Goal: Navigation & Orientation: Find specific page/section

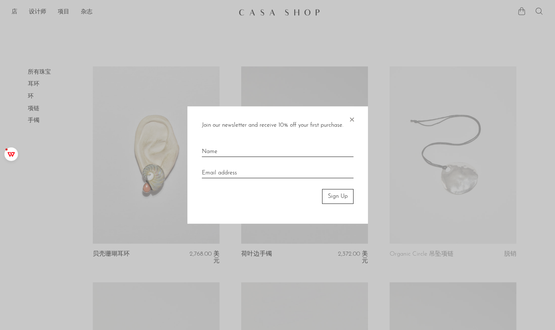
click at [352, 119] on span "×" at bounding box center [351, 117] width 7 height 23
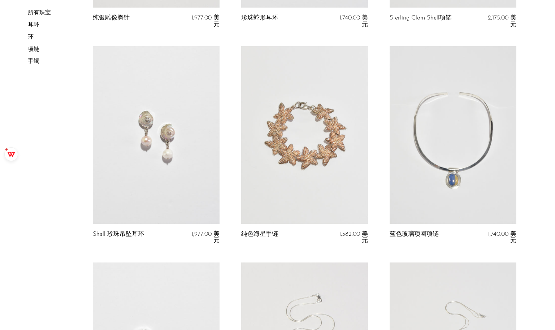
scroll to position [902, 0]
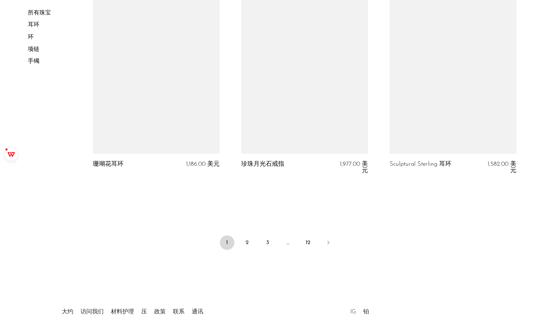
scroll to position [2496, 0]
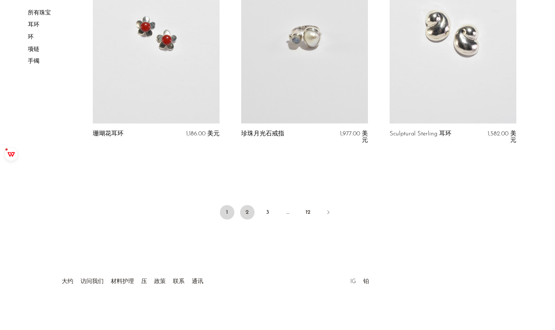
click at [246, 212] on link "2" at bounding box center [247, 212] width 14 height 14
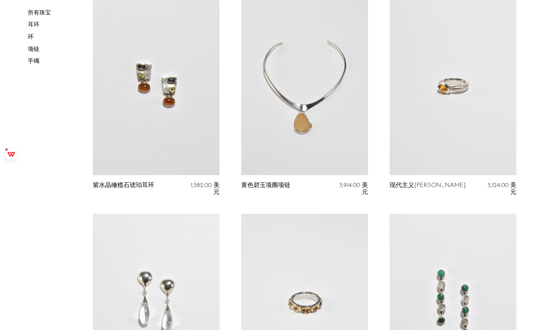
scroll to position [1768, 0]
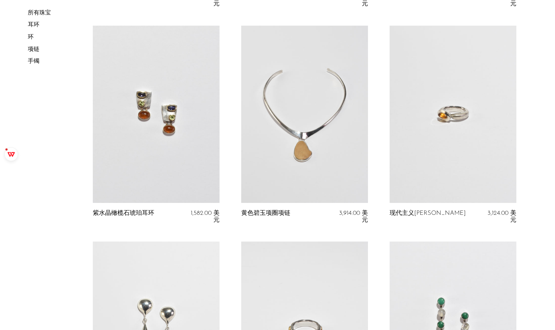
click at [150, 109] on link at bounding box center [156, 114] width 127 height 177
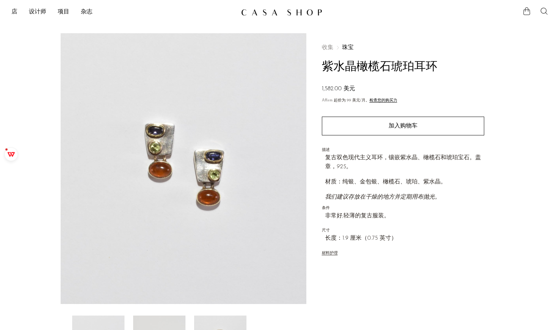
click at [40, 11] on link "设计师" at bounding box center [37, 12] width 17 height 9
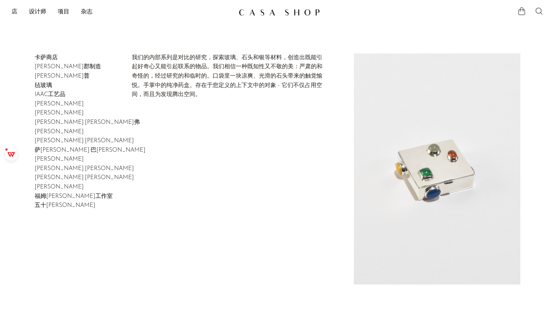
click at [43, 57] on link "卡萨商店" at bounding box center [46, 58] width 23 height 6
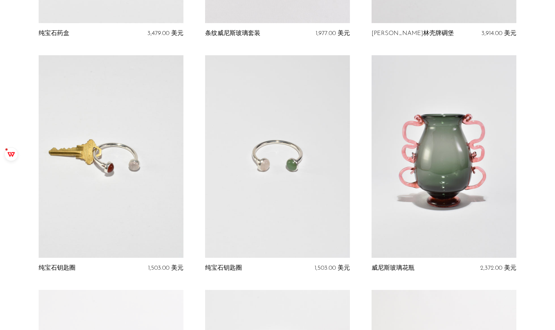
scroll to position [289, 0]
click at [262, 155] on link at bounding box center [277, 157] width 145 height 202
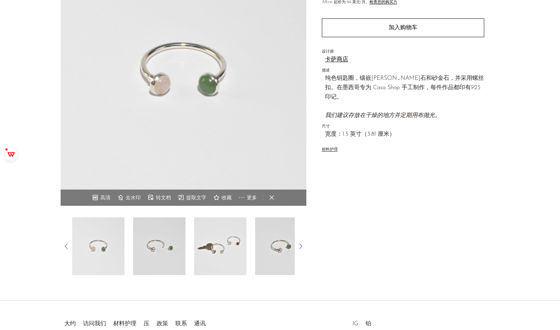
scroll to position [140, 0]
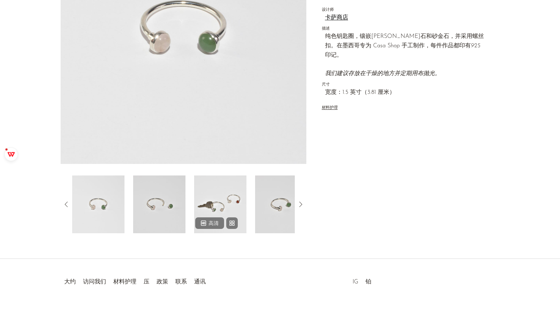
click at [223, 210] on img at bounding box center [220, 204] width 52 height 58
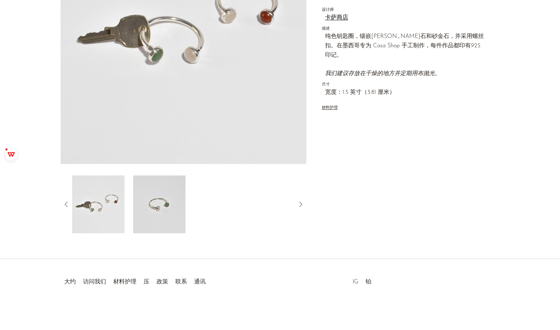
click at [67, 204] on icon at bounding box center [66, 204] width 9 height 9
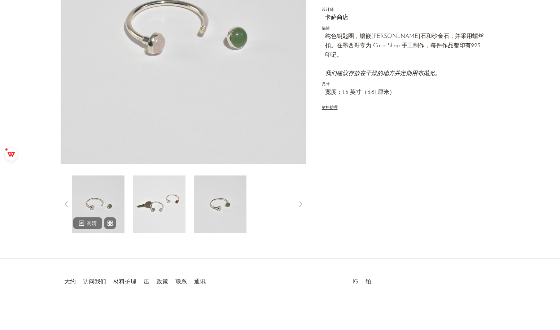
click at [95, 209] on img at bounding box center [98, 204] width 52 height 58
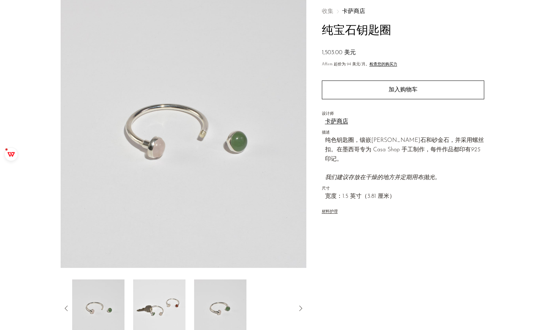
scroll to position [32, 0]
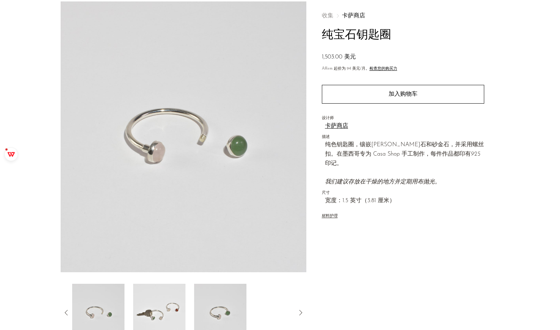
click at [368, 268] on div "收集 卡萨商店 纯宝石钥匙圈 1,503.00 美元 Affirm 起价 为 94 美元 /月。 检查您的购买力 Quantity 1 加入购物车" at bounding box center [402, 171] width 193 height 340
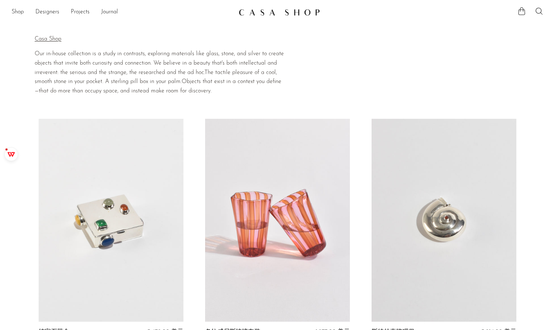
scroll to position [298, 0]
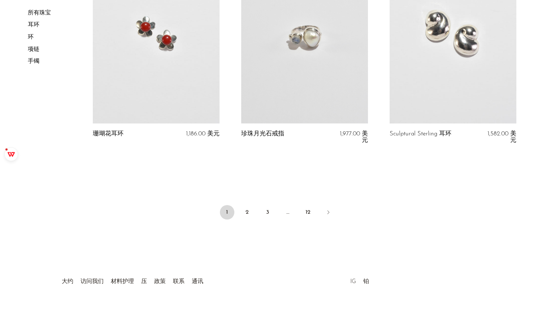
scroll to position [2496, 0]
click at [245, 213] on link "2" at bounding box center [247, 212] width 14 height 14
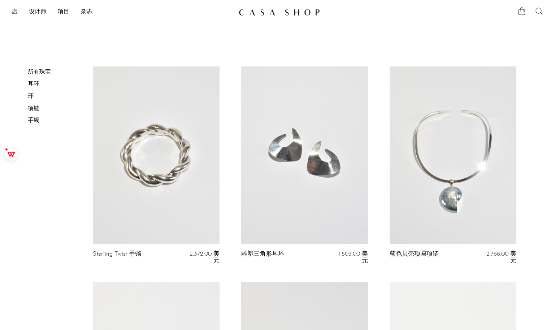
click at [30, 96] on link "环" at bounding box center [31, 96] width 6 height 6
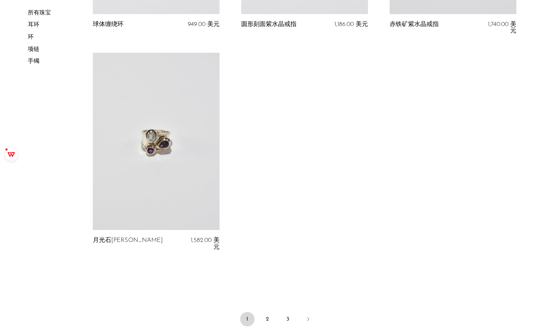
scroll to position [2244, 0]
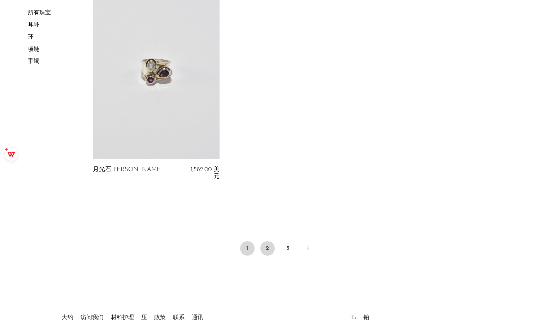
click at [266, 248] on link "2" at bounding box center [267, 248] width 14 height 14
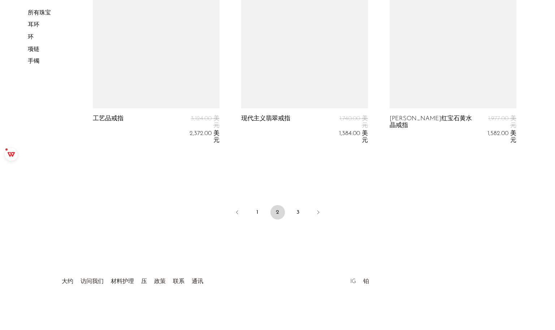
scroll to position [2540, 0]
